Goal: Information Seeking & Learning: Learn about a topic

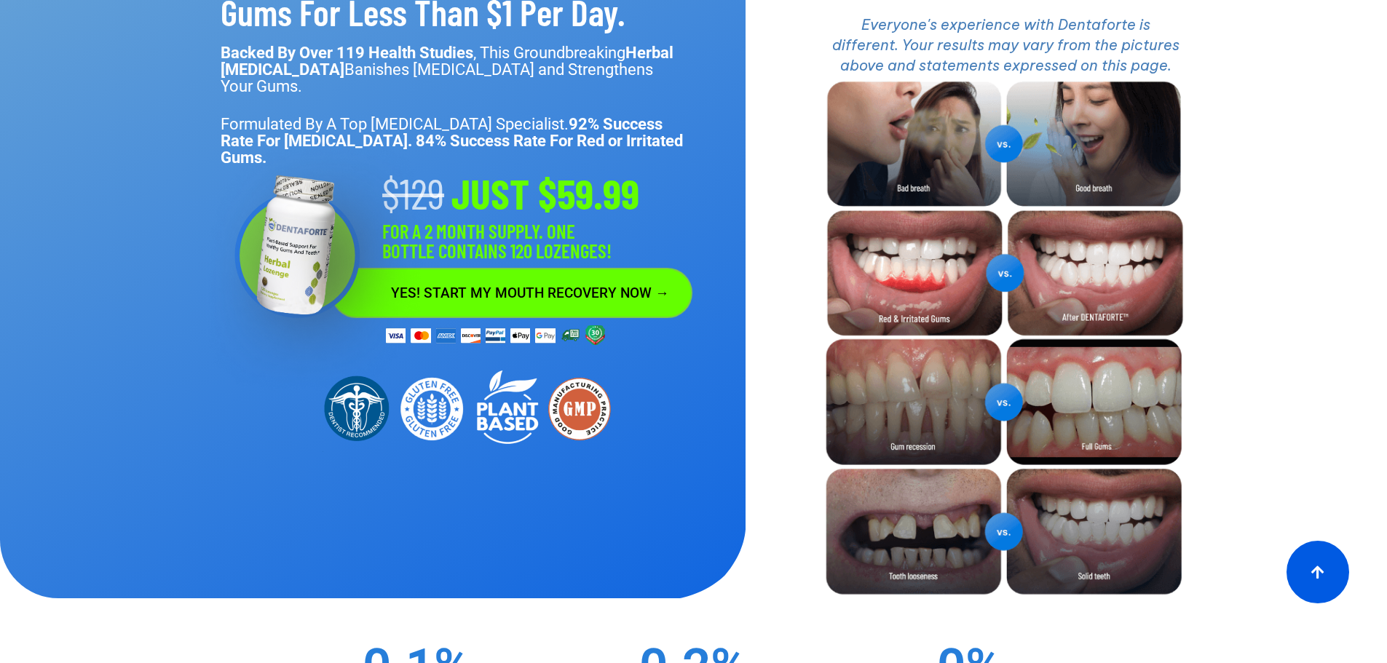
scroll to position [218, 0]
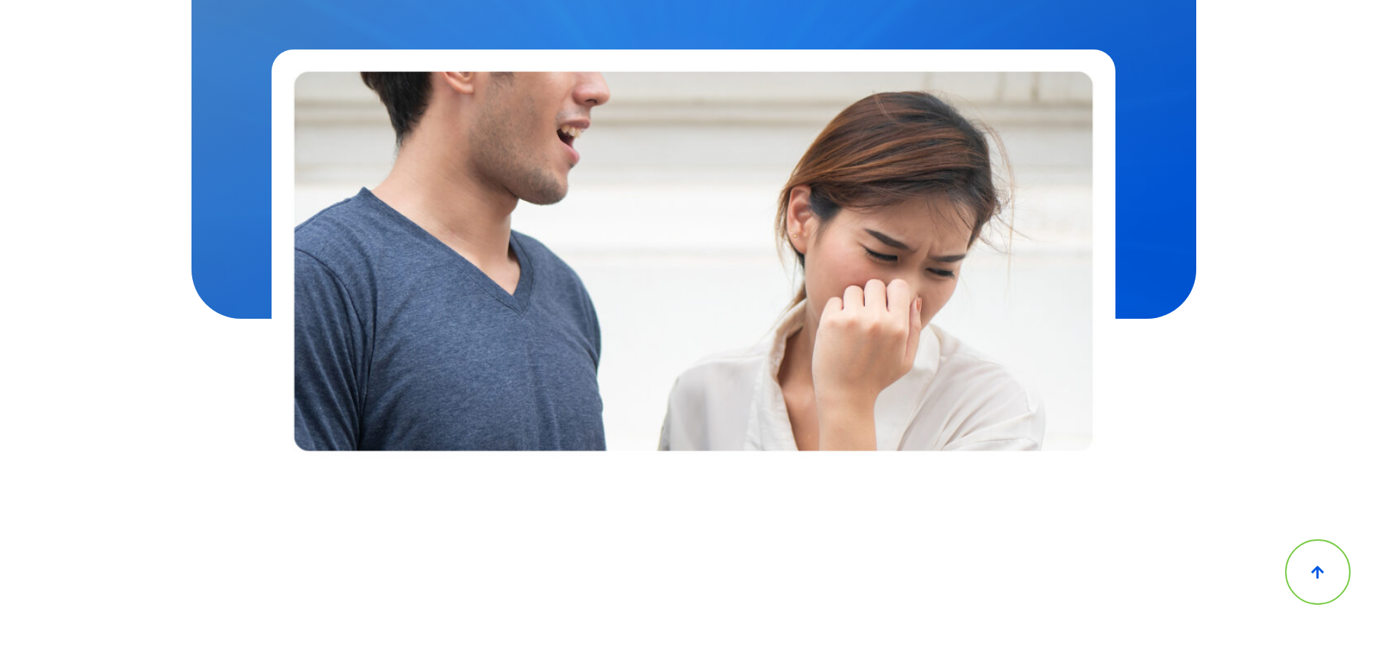
scroll to position [510, 0]
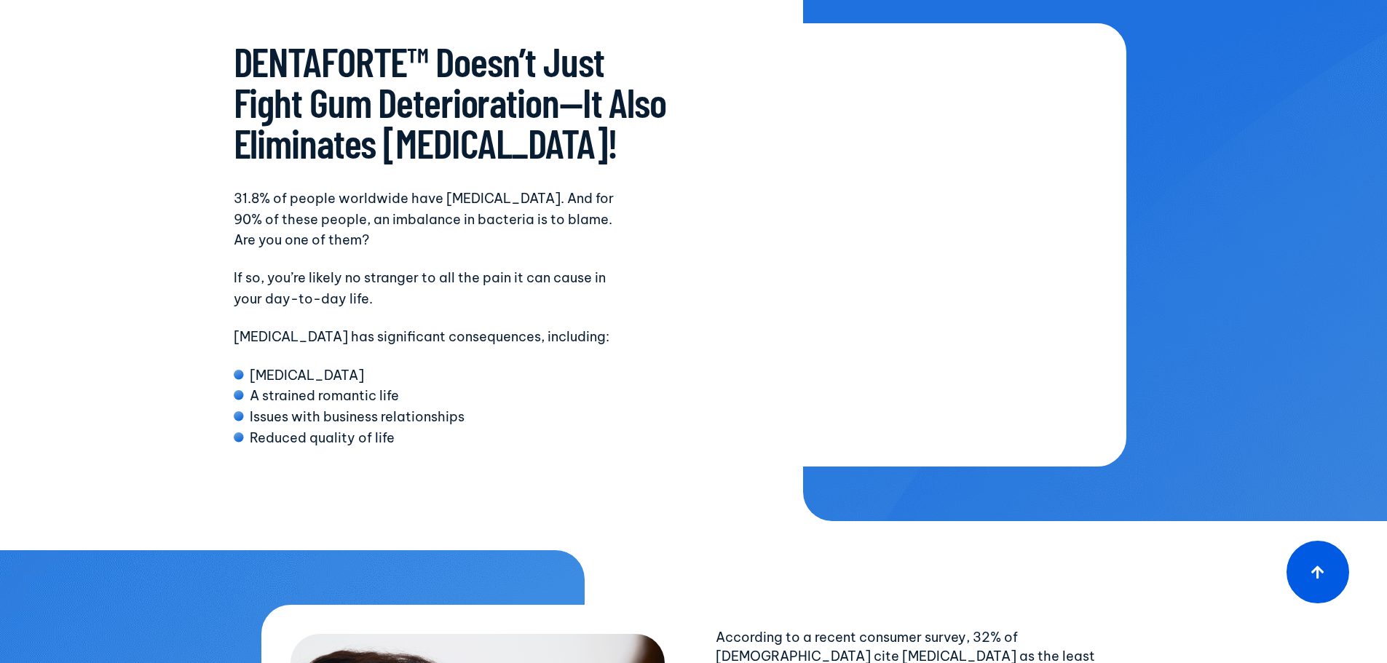
scroll to position [5898, 0]
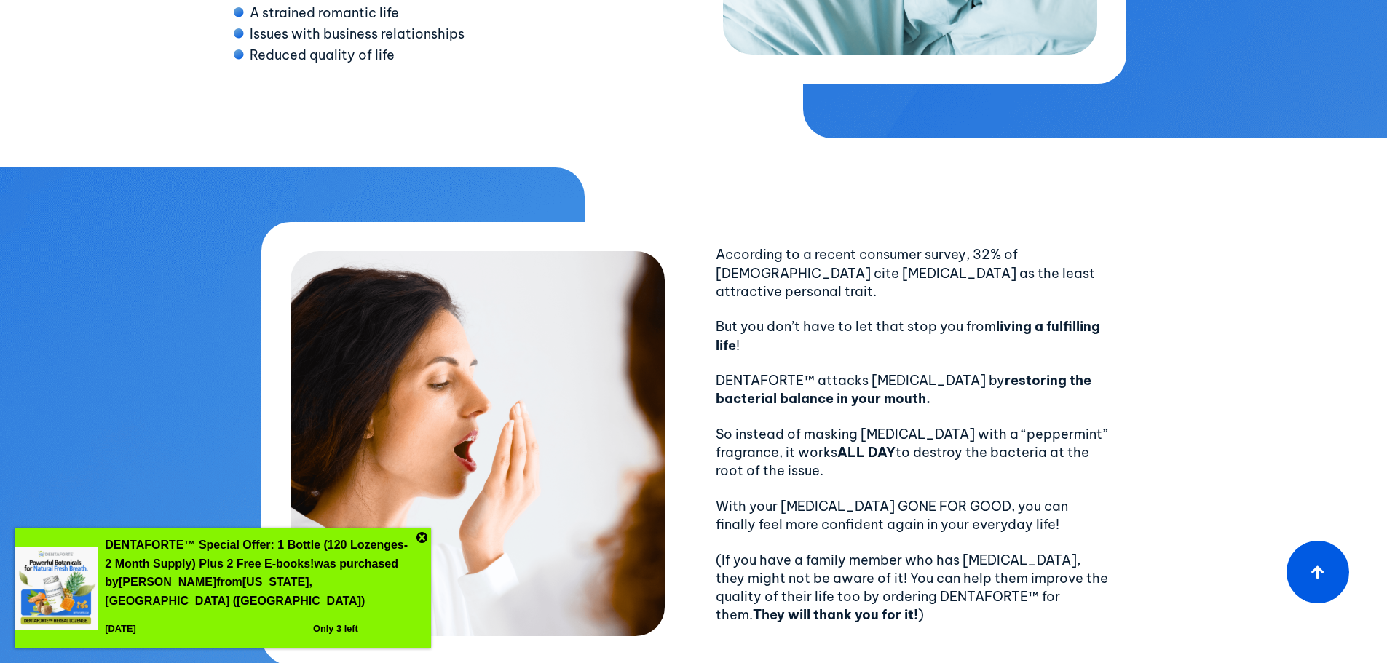
click at [1260, 319] on section "According to a recent consumer survey, 32% of Americans cite bad breath as the …" at bounding box center [693, 443] width 1387 height 553
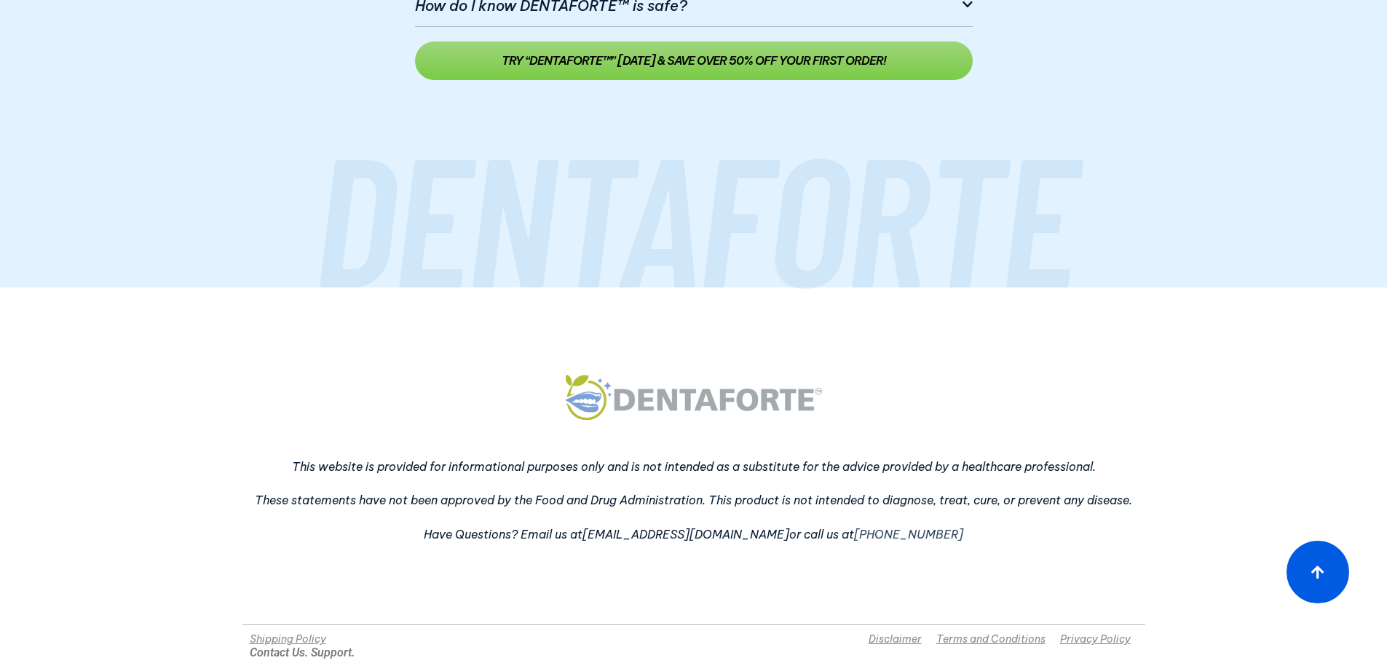
scroll to position [0, 0]
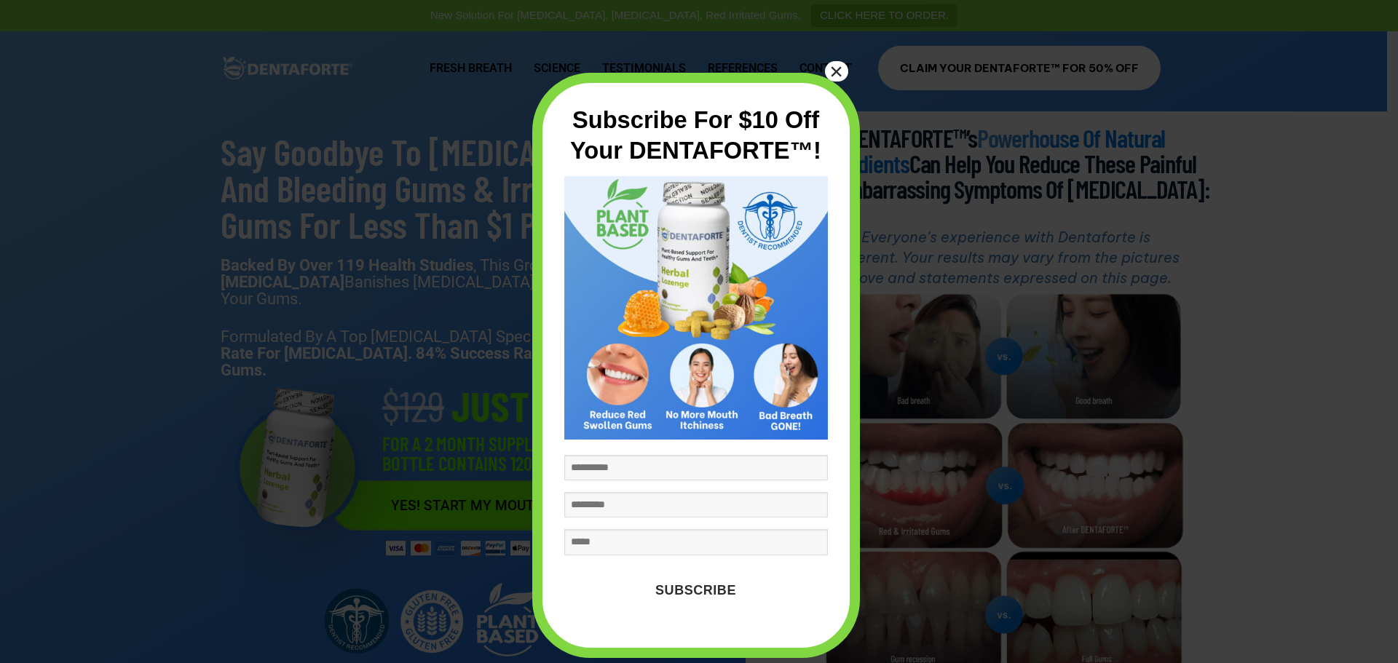
click at [844, 65] on button "×" at bounding box center [836, 71] width 23 height 20
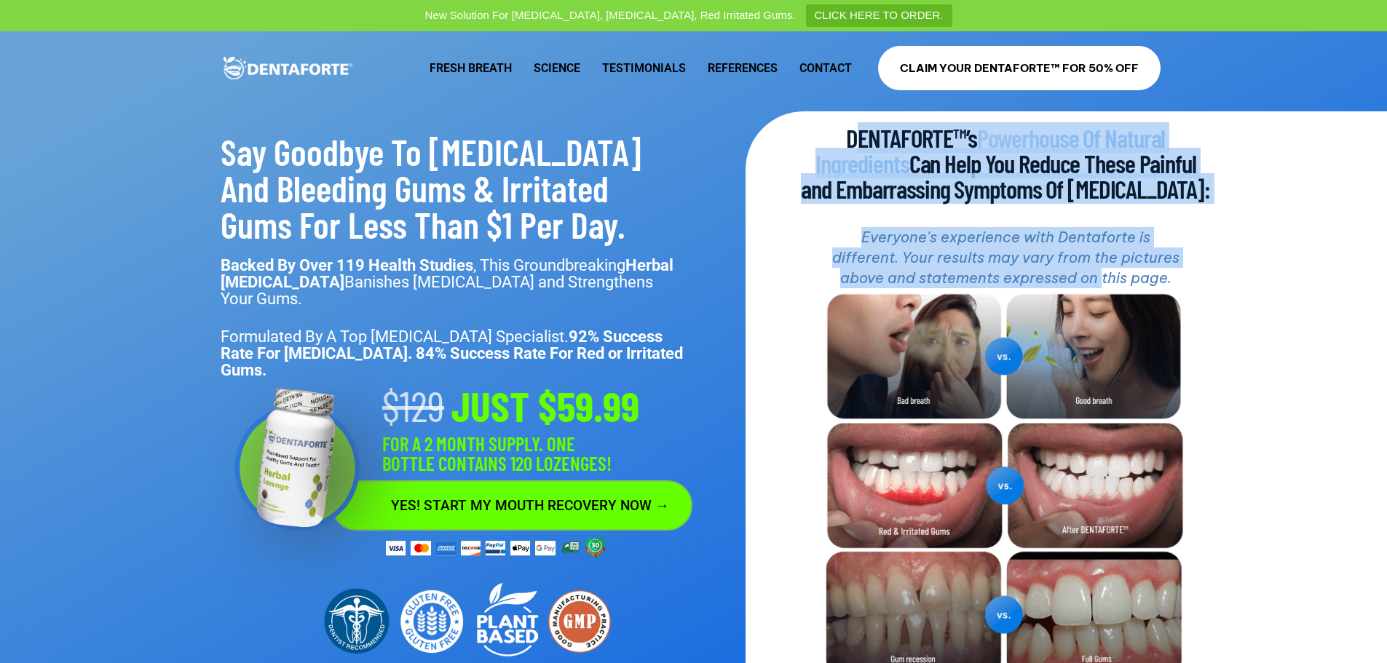
drag, startPoint x: 851, startPoint y: 135, endPoint x: 1101, endPoint y: 283, distance: 290.2
click at [1101, 283] on div "DENTAFORTE™’s Powerhouse Of Natural Ingredients Can Help You Reduce These Painf…" at bounding box center [978, 462] width 465 height 703
click at [1101, 283] on icon "Everyone's experience with Dentaforte is different. Your results may vary from …" at bounding box center [1005, 257] width 347 height 59
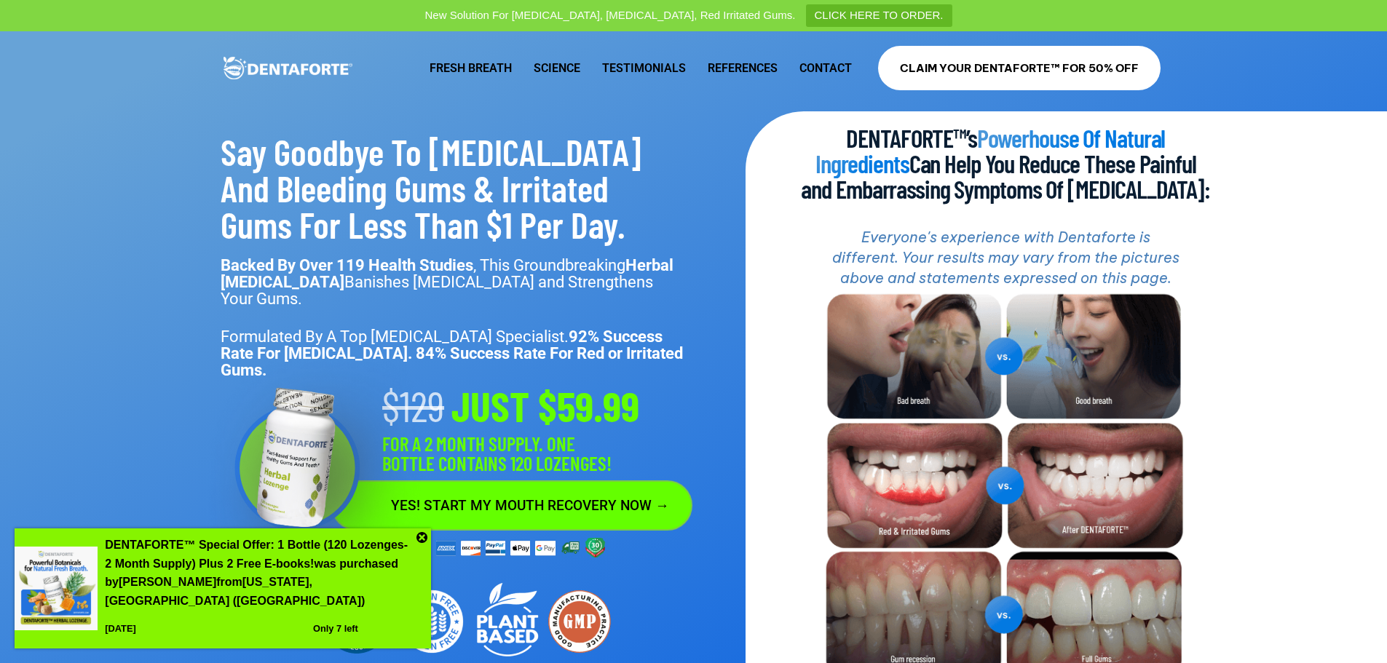
click at [491, 56] on link "Fresh Breath" at bounding box center [471, 68] width 104 height 33
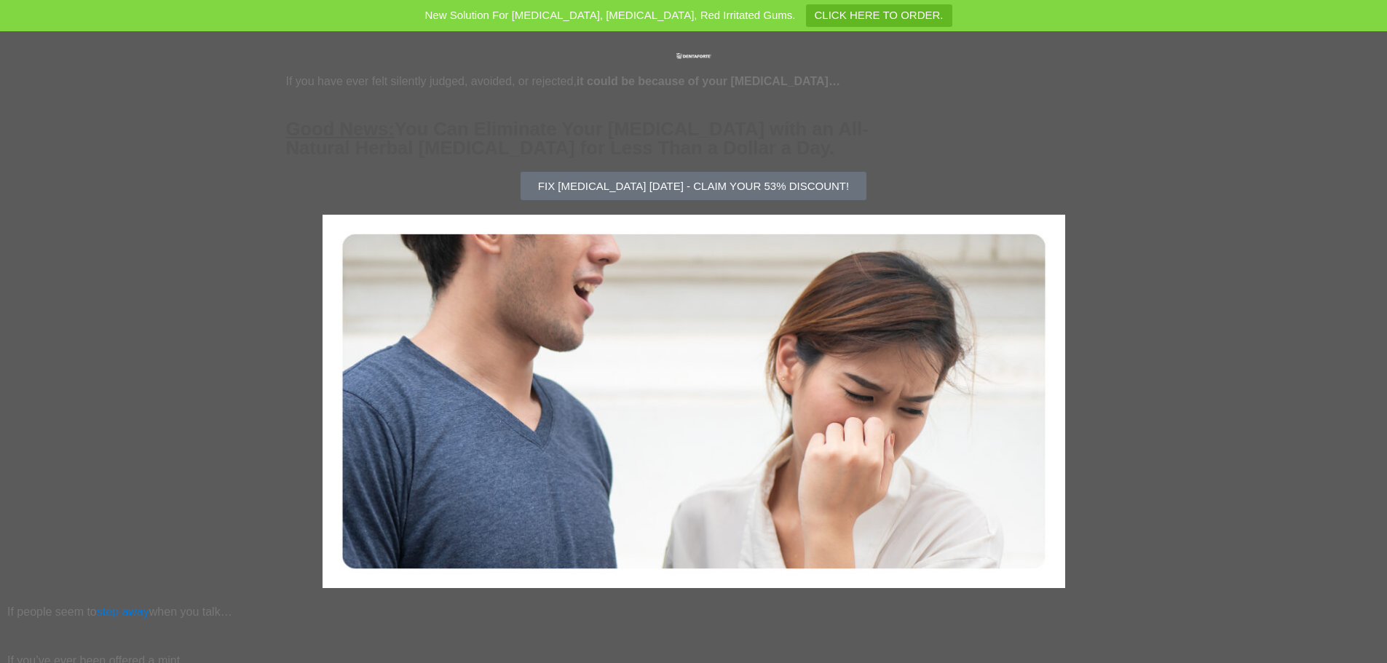
click at [752, 182] on span "FIX [MEDICAL_DATA] [DATE] - CLAIM YOUR 53% DISCOUNT!" at bounding box center [693, 186] width 311 height 11
click at [1145, 89] on section "If you have ever felt silently judged, avoided, or rejected, it could be becaus…" at bounding box center [693, 313] width 1387 height 564
click at [199, 518] on section "If you have ever felt silently judged, avoided, or rejected, it could be becaus…" at bounding box center [693, 313] width 1387 height 564
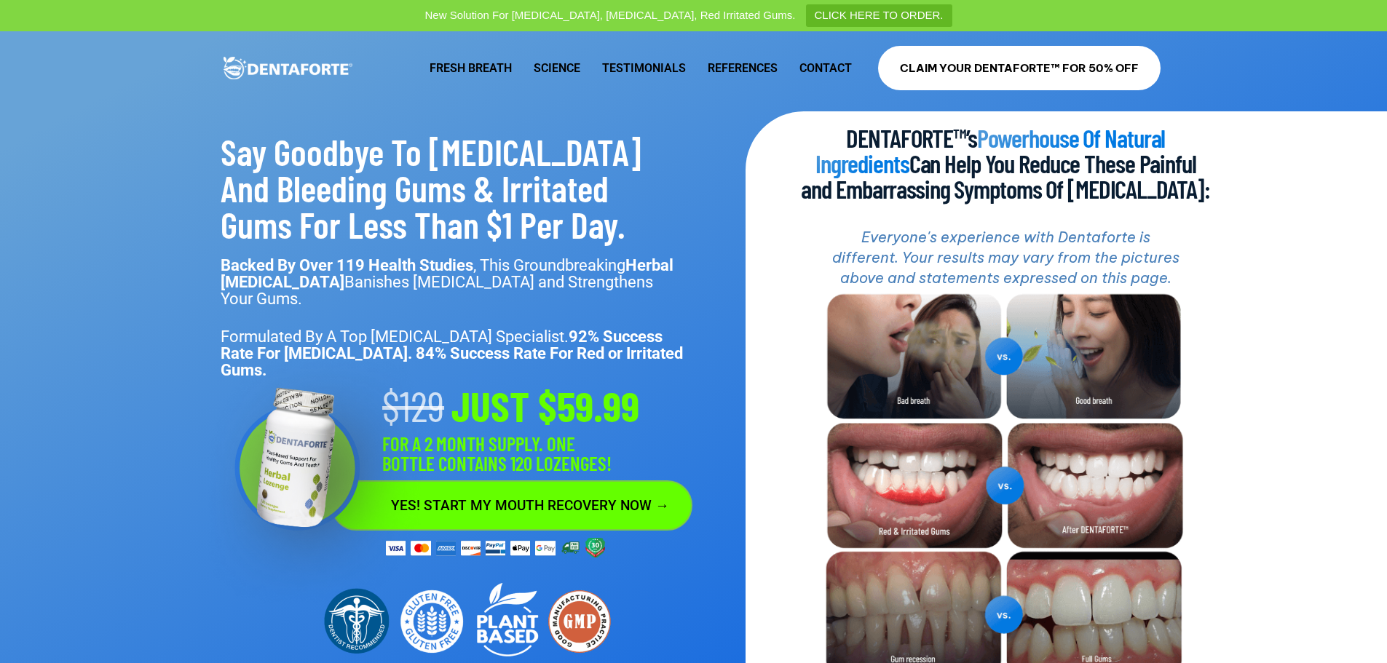
click at [575, 64] on link "Science" at bounding box center [557, 68] width 68 height 33
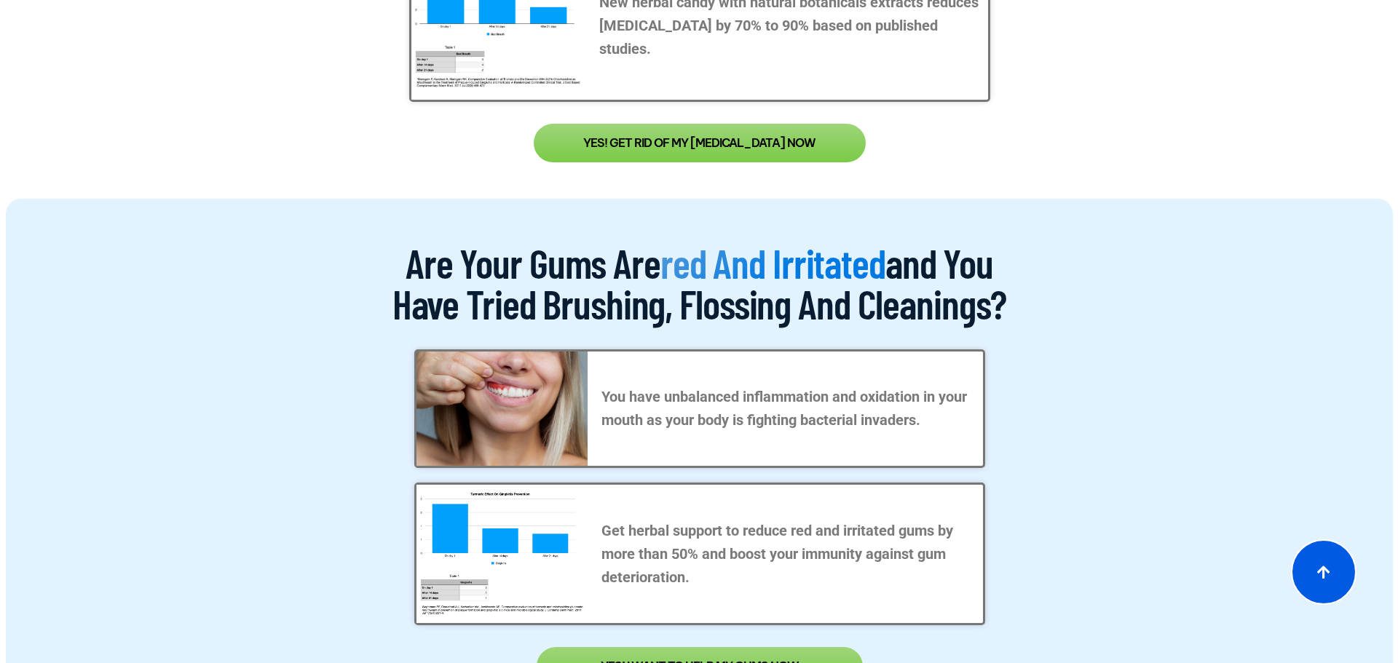
scroll to position [1383, 0]
